Goal: Book appointment/travel/reservation

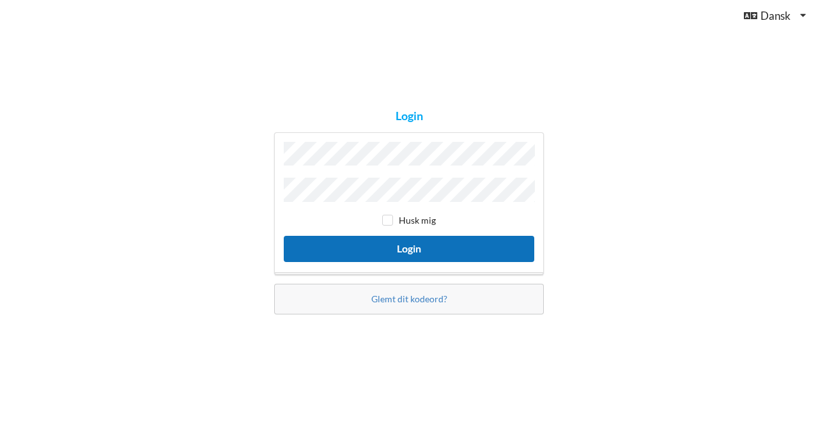
click at [392, 247] on button "Login" at bounding box center [409, 249] width 250 height 26
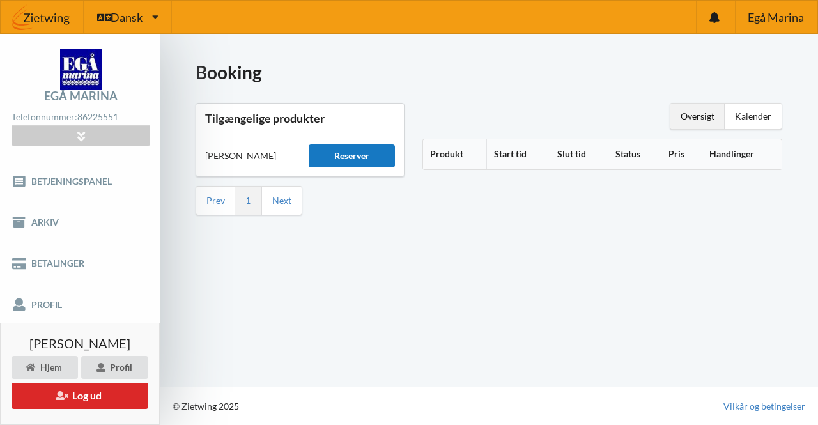
click at [350, 155] on div "Reserver" at bounding box center [351, 155] width 86 height 23
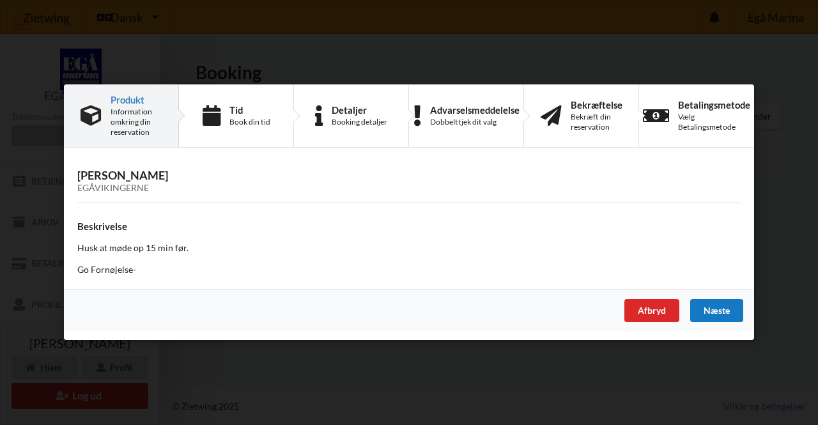
click at [724, 315] on div "Næste" at bounding box center [716, 311] width 53 height 23
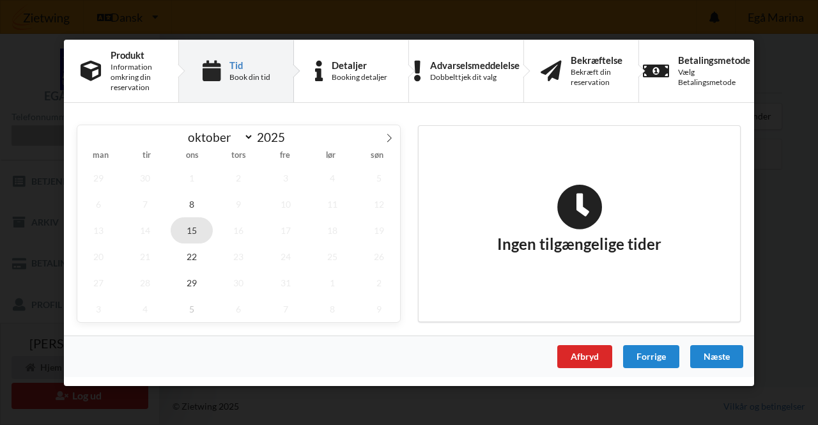
click at [187, 228] on span "15" at bounding box center [192, 230] width 42 height 26
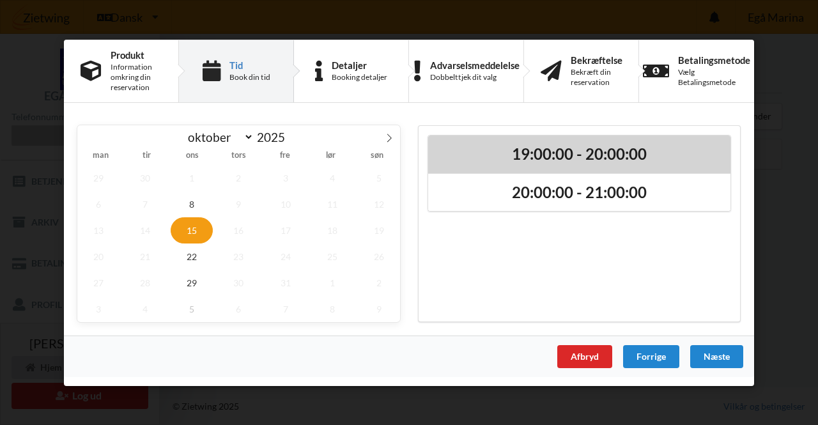
click at [544, 157] on h2 "19:00:00 - 20:00:00" at bounding box center [579, 154] width 284 height 20
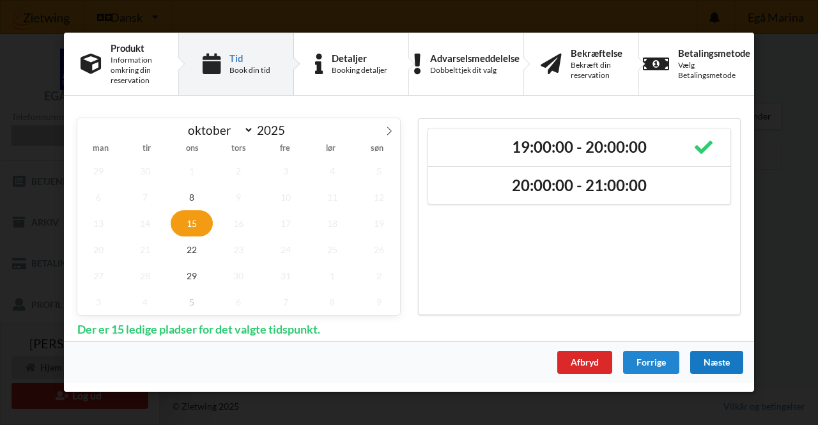
click at [715, 361] on div "Næste" at bounding box center [716, 362] width 53 height 23
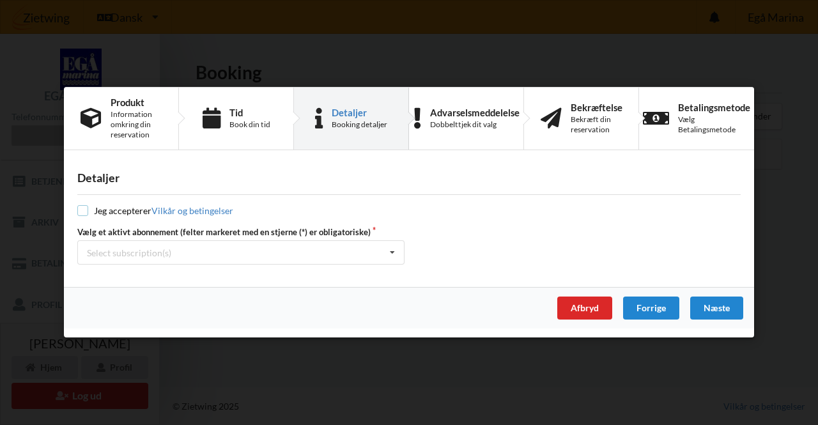
click at [83, 209] on input "checkbox" at bounding box center [82, 211] width 11 height 11
checkbox input "true"
click at [262, 255] on div "Select subscription(s) * Vinterbader" at bounding box center [240, 253] width 327 height 24
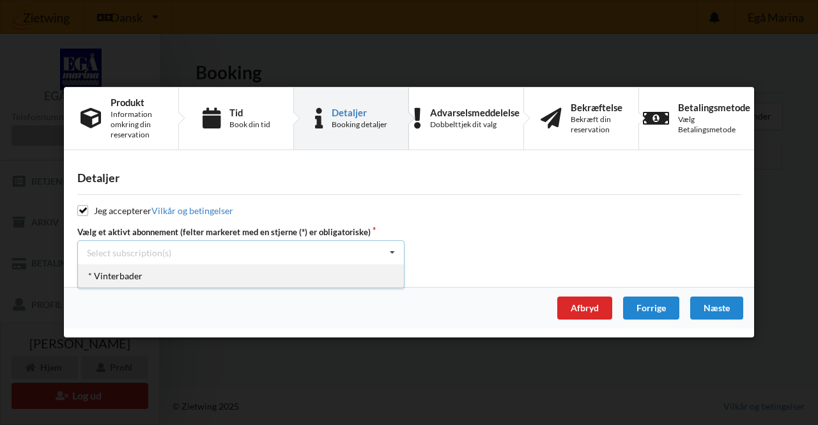
click at [149, 275] on div "* Vinterbader" at bounding box center [241, 276] width 326 height 24
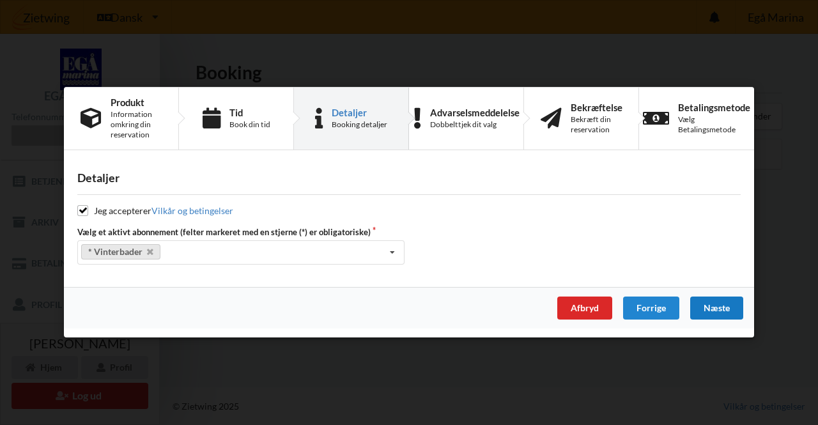
click at [720, 308] on div "Næste" at bounding box center [716, 308] width 53 height 23
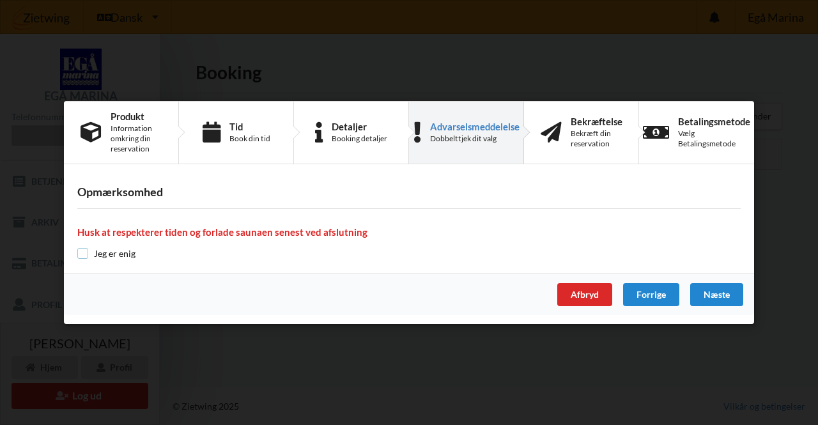
click at [82, 254] on input "checkbox" at bounding box center [82, 253] width 11 height 11
checkbox input "true"
click at [713, 294] on div "Næste" at bounding box center [716, 294] width 53 height 23
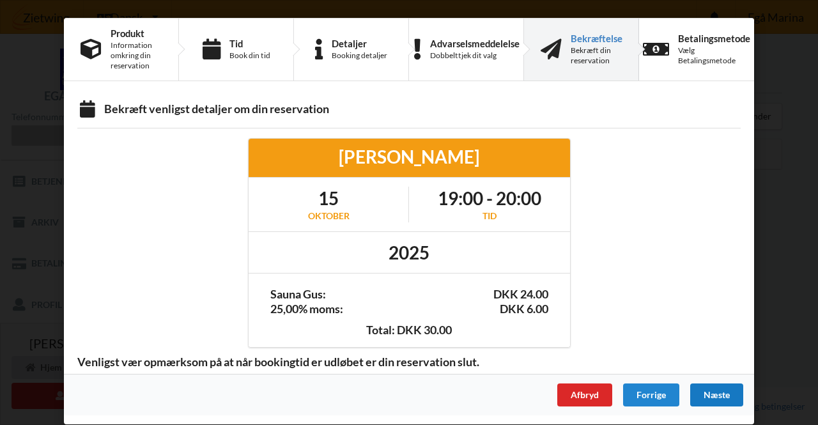
click at [719, 389] on div "Næste" at bounding box center [716, 394] width 53 height 23
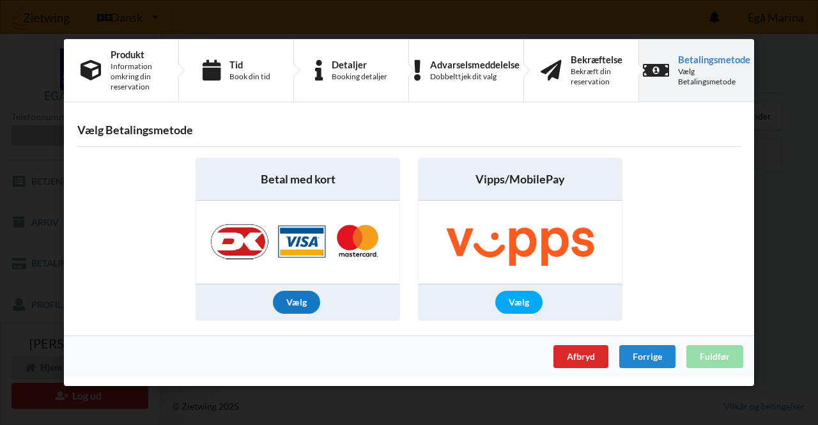
click at [305, 301] on div "Vælg" at bounding box center [296, 302] width 47 height 23
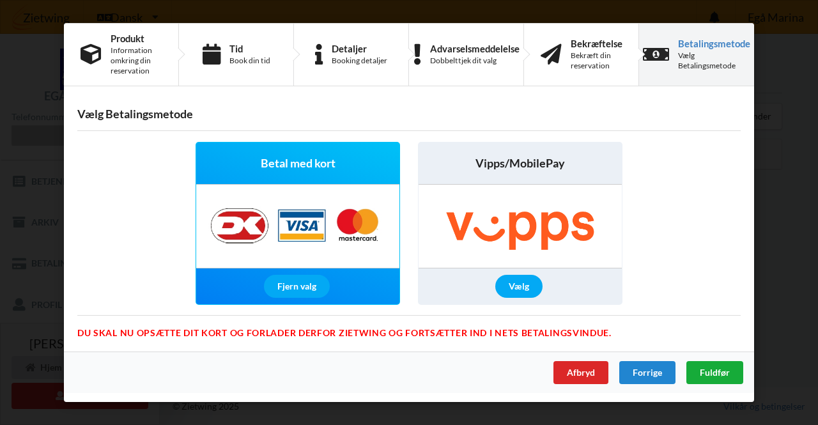
click at [717, 370] on span "Fuldfør" at bounding box center [714, 372] width 30 height 11
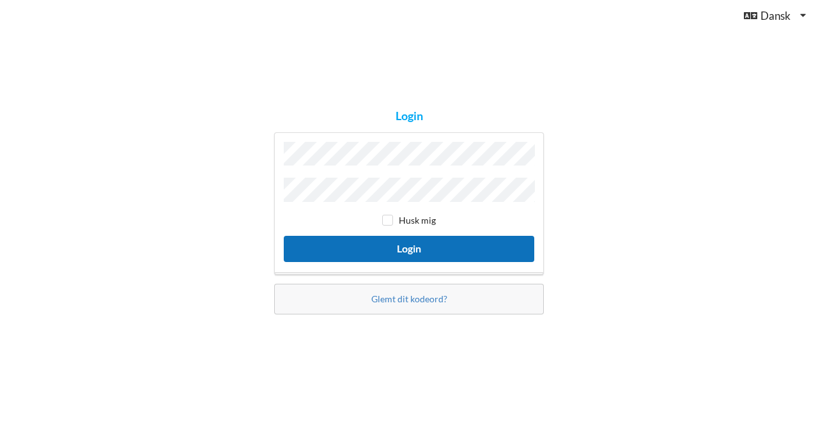
click at [401, 255] on button "Login" at bounding box center [409, 249] width 250 height 26
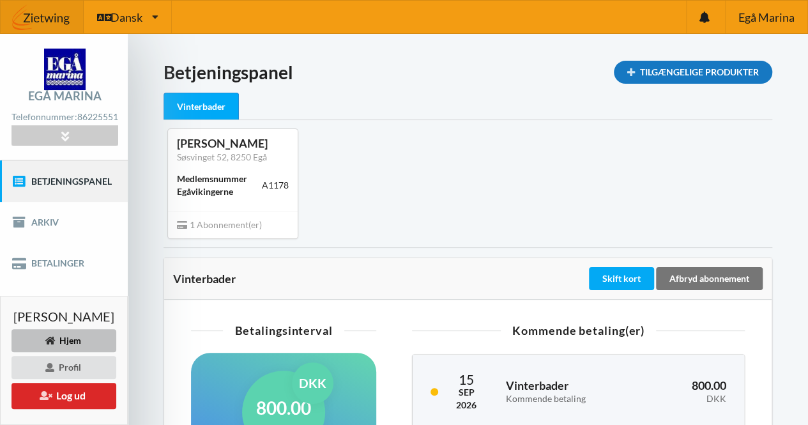
click at [667, 70] on div "Tilgængelige Produkter" at bounding box center [693, 72] width 158 height 23
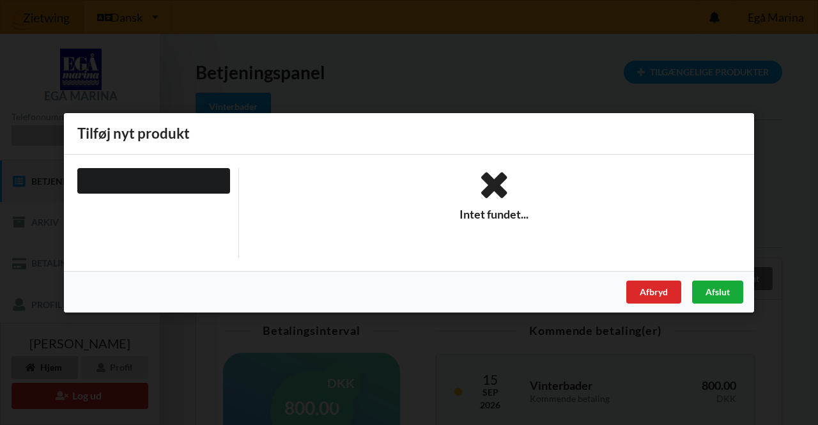
click at [729, 289] on div "Afslut" at bounding box center [717, 291] width 51 height 23
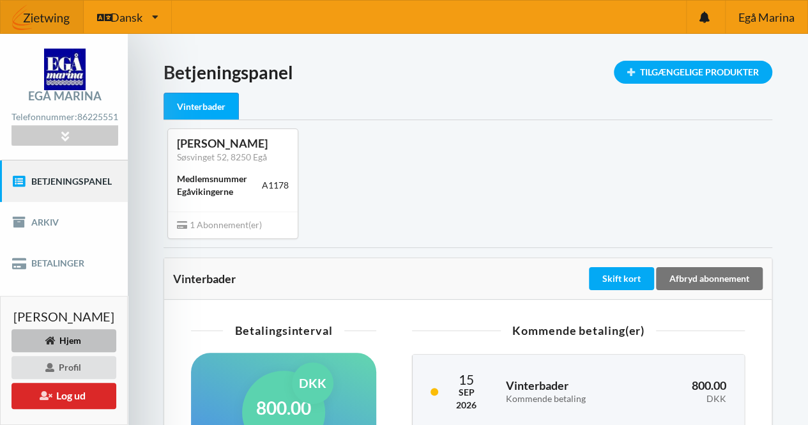
click at [232, 107] on div "Vinterbader" at bounding box center [201, 106] width 75 height 27
click at [760, 15] on span "Egå Marina" at bounding box center [766, 16] width 56 height 11
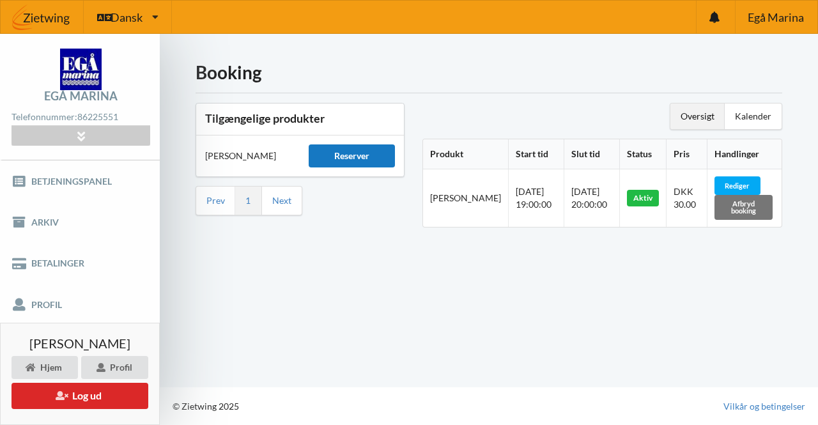
click at [347, 151] on div "Reserver" at bounding box center [351, 155] width 86 height 23
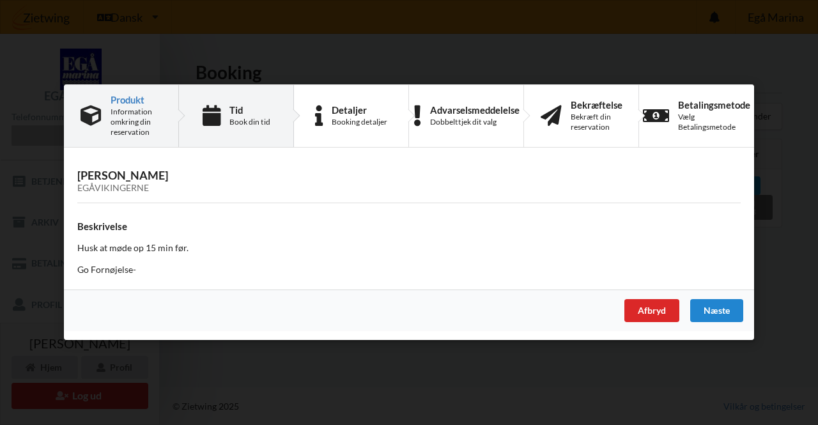
click at [244, 114] on div "Tid" at bounding box center [249, 110] width 41 height 10
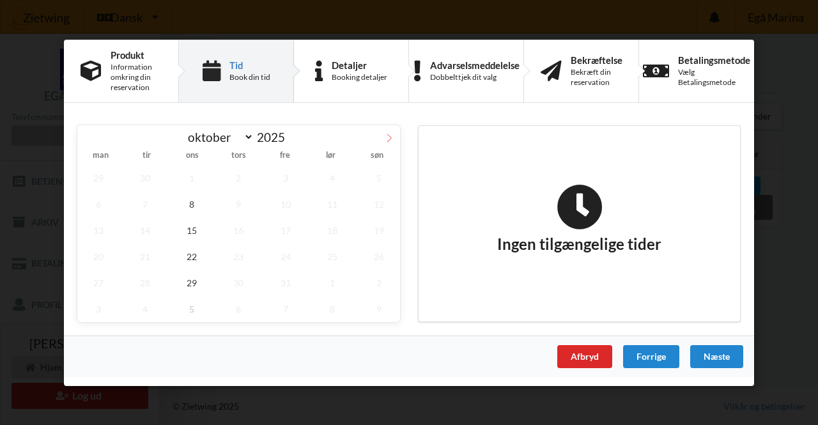
click at [388, 139] on icon at bounding box center [388, 137] width 9 height 9
click at [89, 139] on icon at bounding box center [88, 137] width 9 height 9
click at [389, 139] on icon at bounding box center [388, 137] width 9 height 9
select select "11"
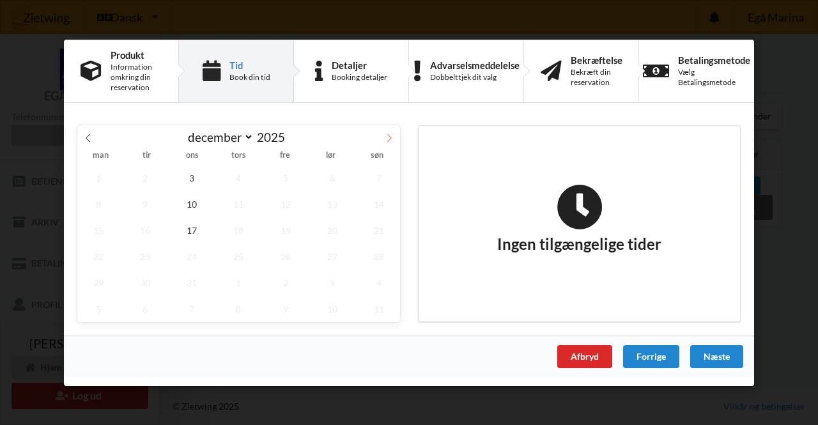
click at [389, 139] on icon at bounding box center [388, 137] width 9 height 9
type input "2026"
select select "0"
click at [593, 353] on div "Afbryd" at bounding box center [584, 355] width 55 height 23
